Goal: Task Accomplishment & Management: Manage account settings

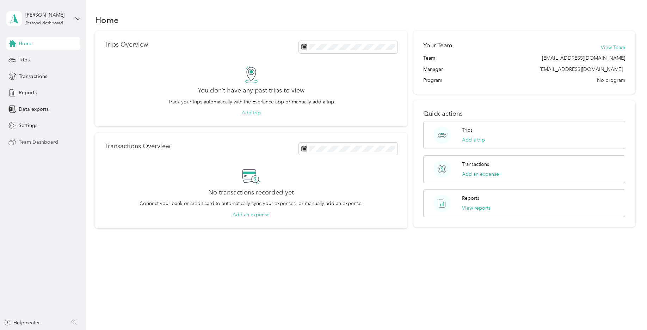
click at [44, 141] on span "Team Dashboard" at bounding box center [38, 141] width 39 height 7
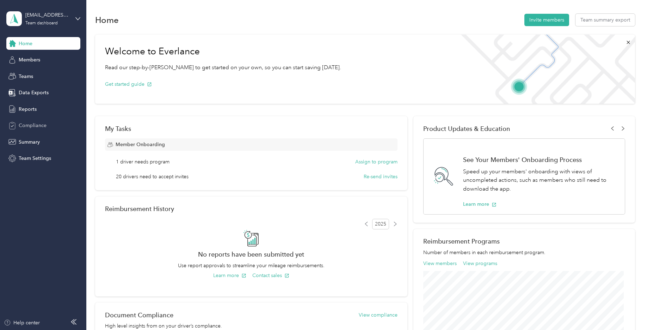
click at [42, 125] on span "Compliance" at bounding box center [33, 125] width 28 height 7
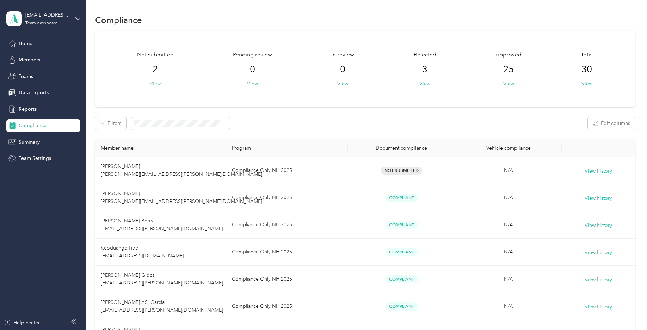
click at [158, 82] on button "View" at bounding box center [155, 83] width 11 height 7
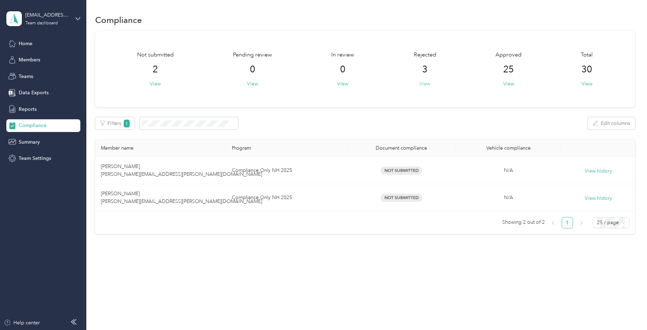
click at [430, 83] on button "View" at bounding box center [424, 83] width 11 height 7
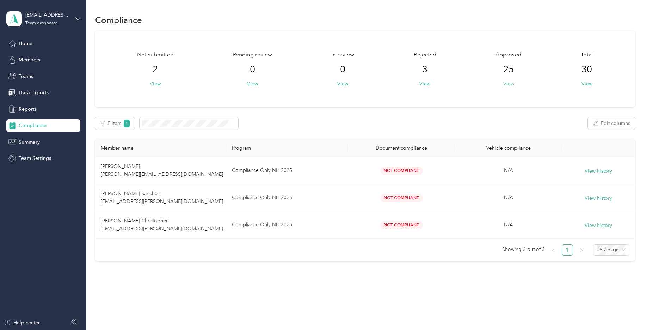
click at [507, 83] on button "View" at bounding box center [508, 83] width 11 height 7
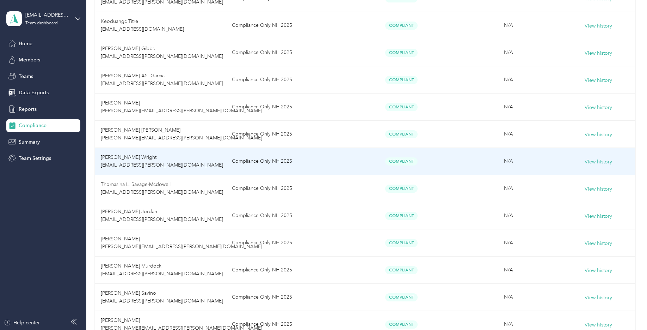
scroll to position [211, 0]
